Goal: Task Accomplishment & Management: Complete application form

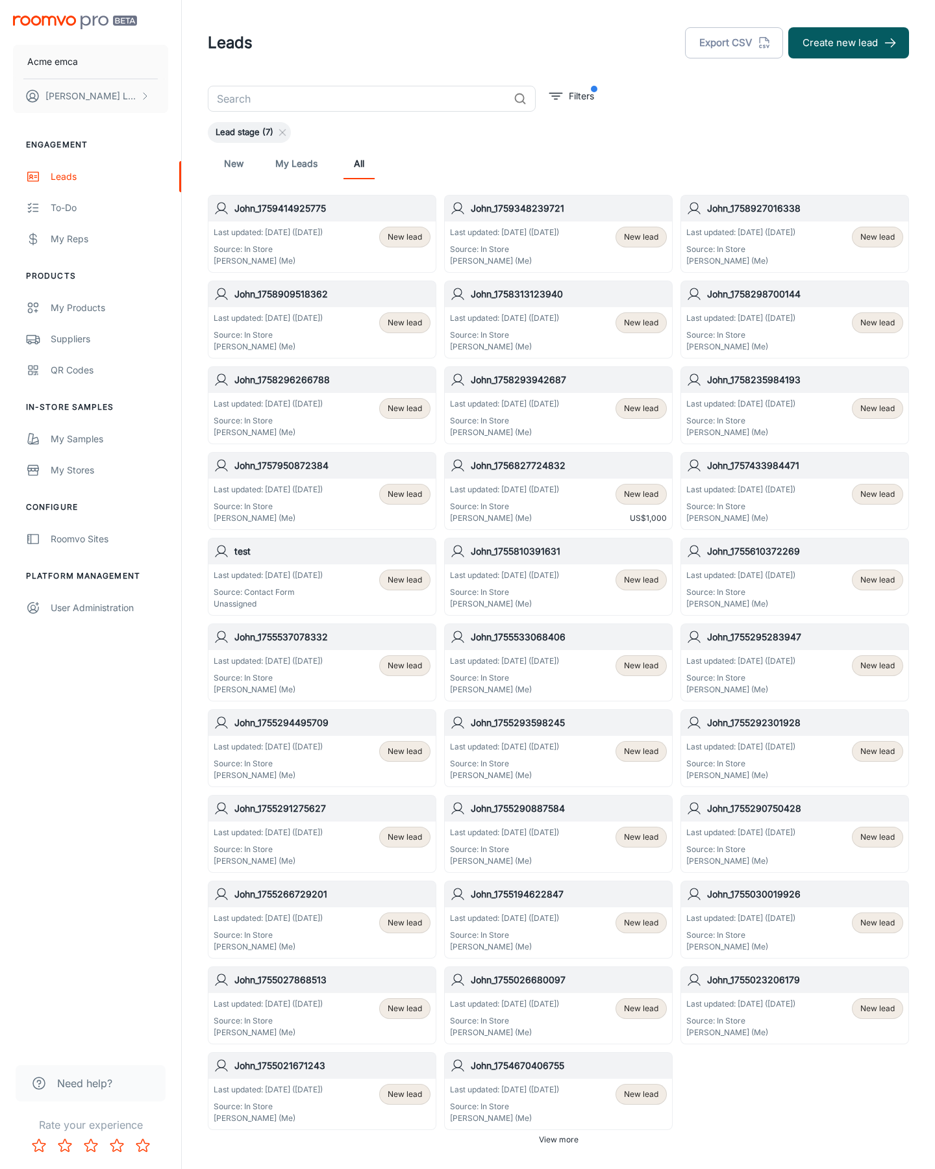
click at [849, 43] on button "Create new lead" at bounding box center [849, 42] width 121 height 31
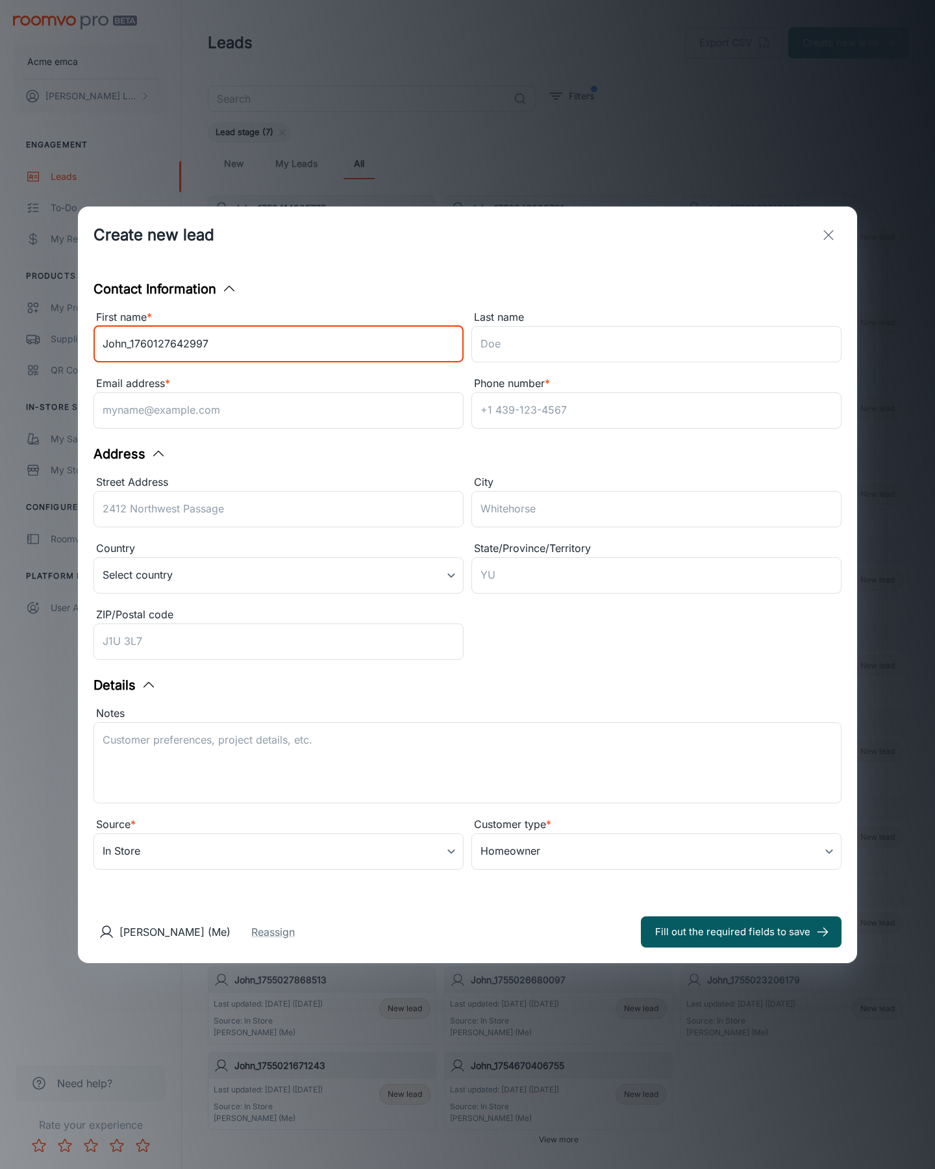
type input "John_1760127642997"
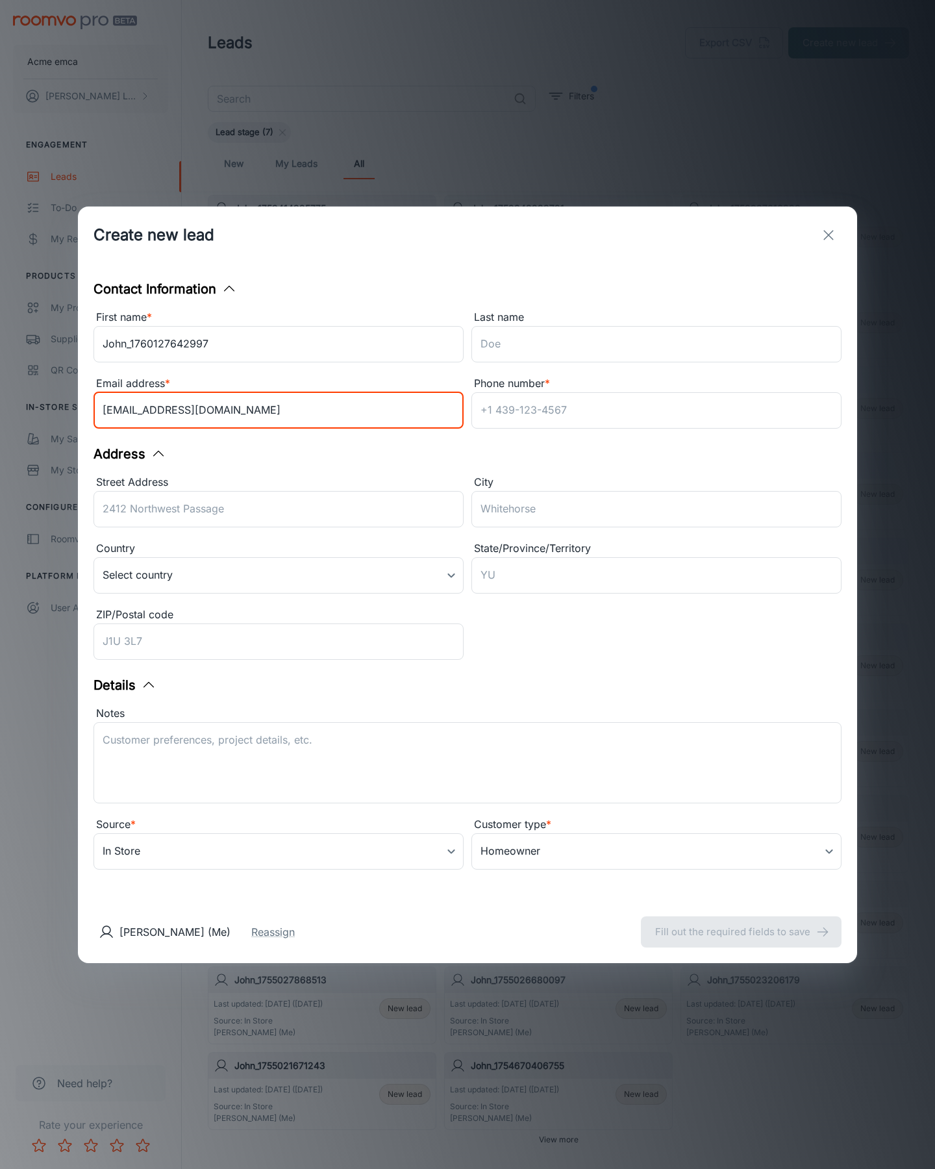
type input "[EMAIL_ADDRESS][DOMAIN_NAME]"
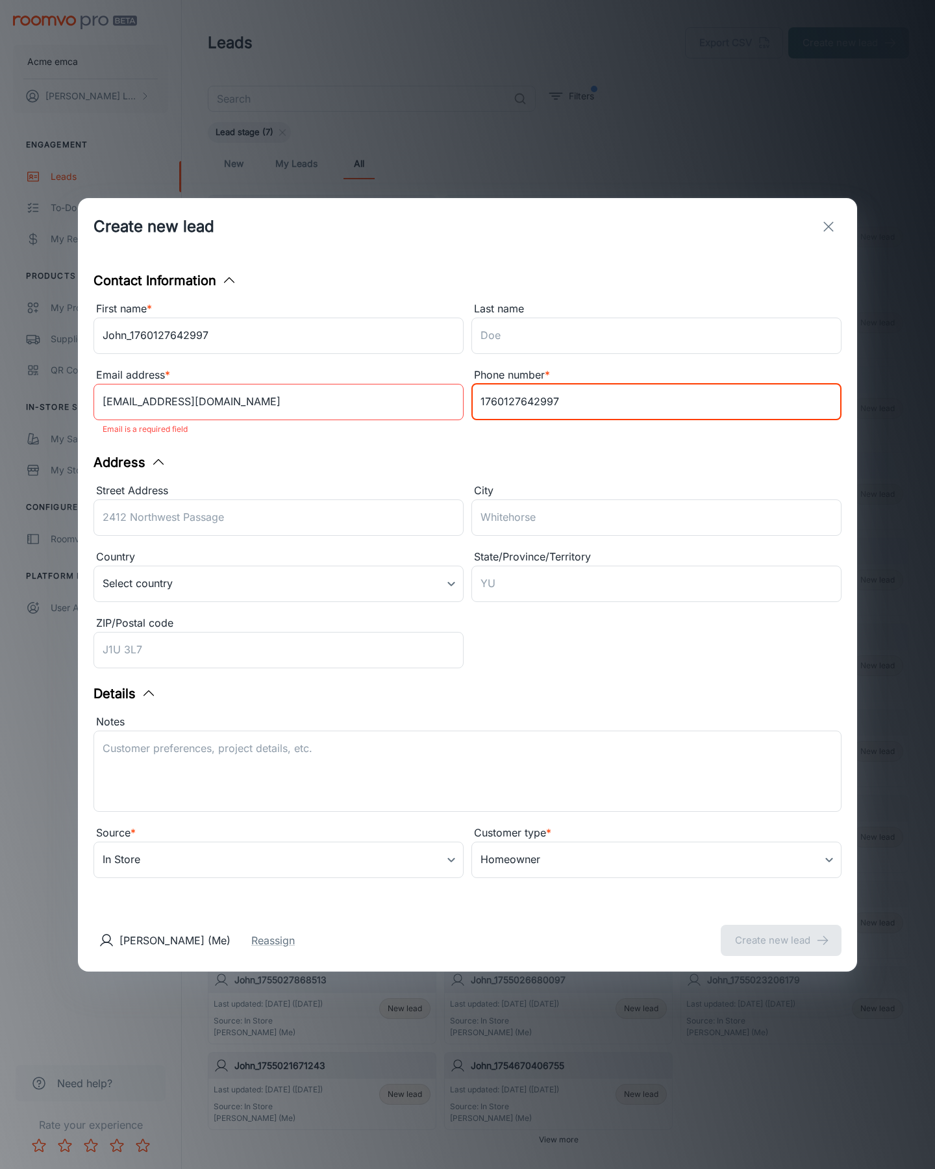
type input "1760127642997"
click at [781, 931] on button "Create new lead" at bounding box center [781, 940] width 121 height 31
